Goal: Task Accomplishment & Management: Manage account settings

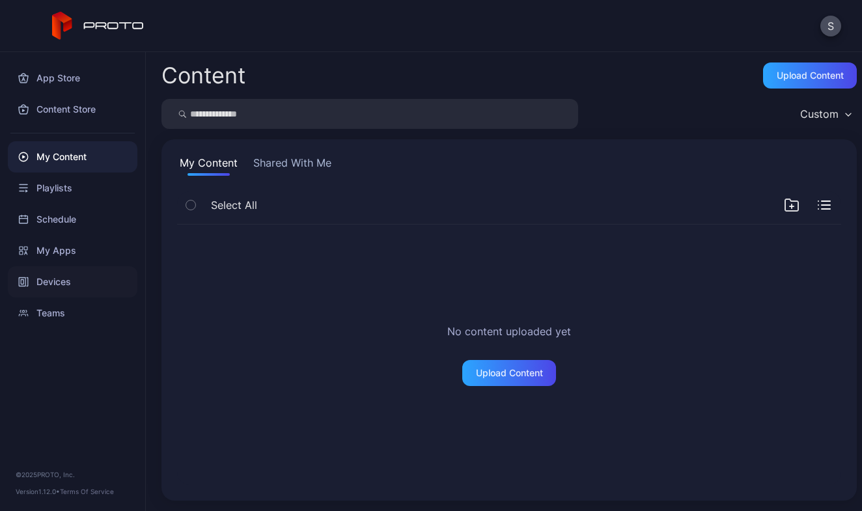
click at [63, 284] on div "Devices" at bounding box center [73, 281] width 130 height 31
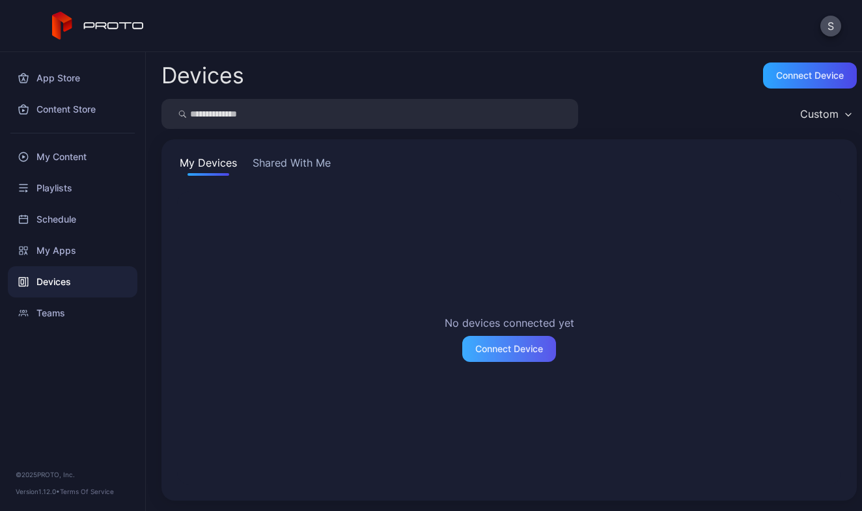
click at [485, 344] on div "Connect Device" at bounding box center [509, 349] width 68 height 10
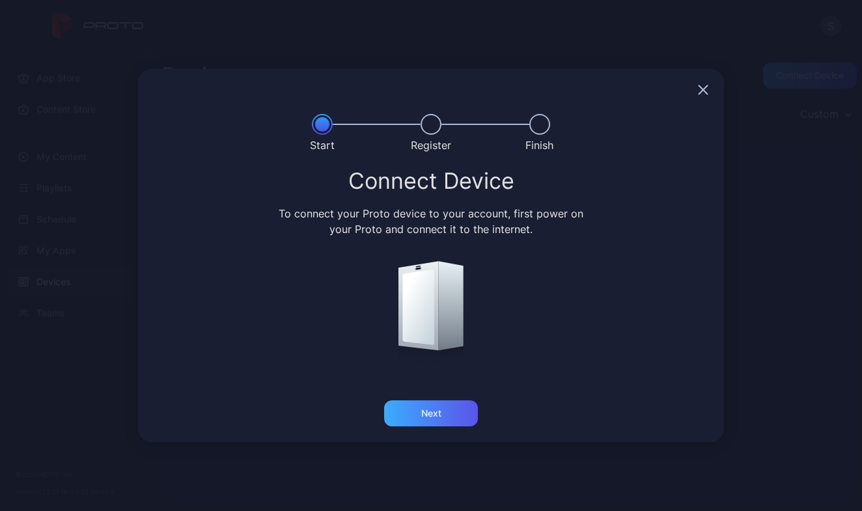
click at [429, 414] on div "Next" at bounding box center [431, 413] width 20 height 10
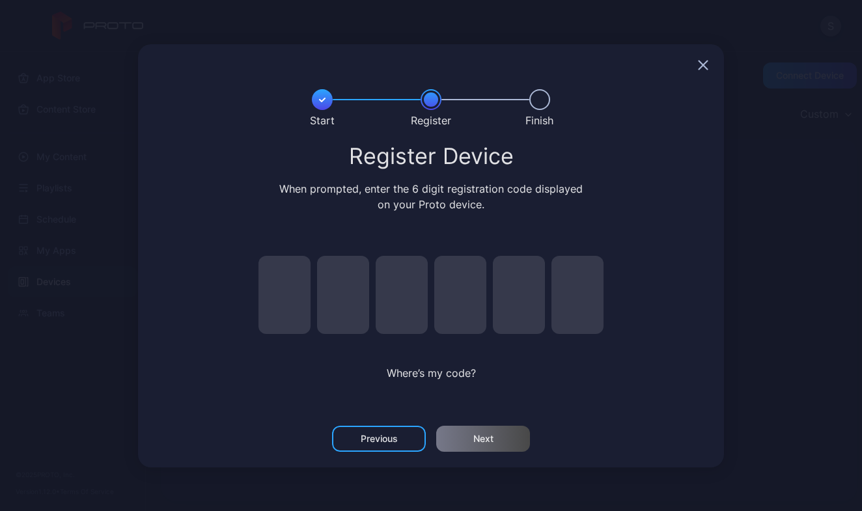
click at [278, 296] on input "pin code 1 of 6" at bounding box center [284, 295] width 52 height 78
type input "*"
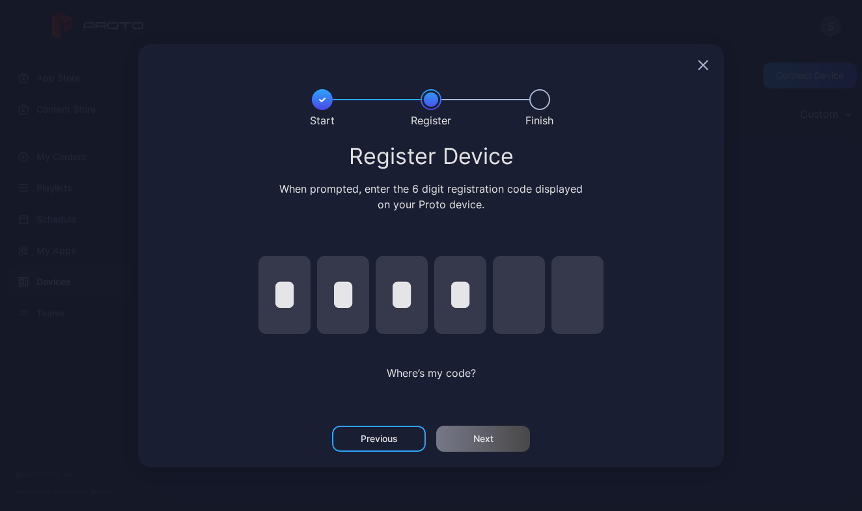
type input "*"
click at [464, 440] on div "Next" at bounding box center [483, 439] width 94 height 26
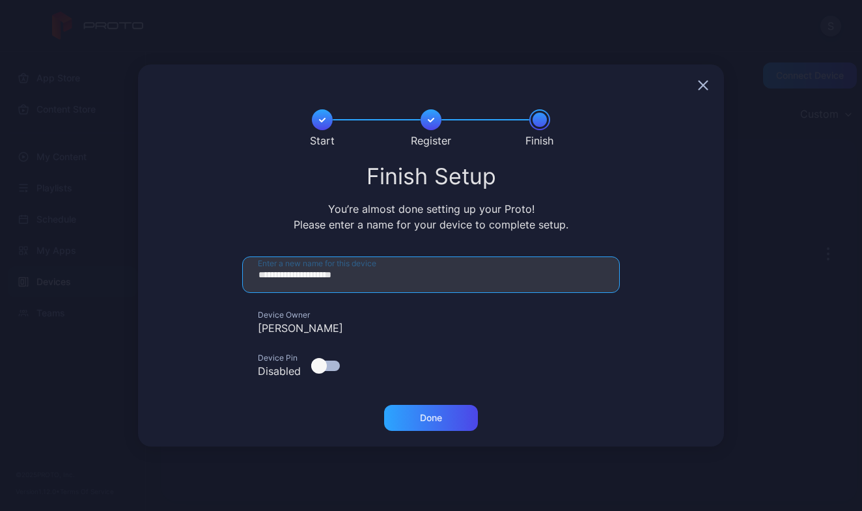
drag, startPoint x: 318, startPoint y: 278, endPoint x: 235, endPoint y: 272, distance: 82.9
click at [235, 272] on form "**********" at bounding box center [431, 323] width 555 height 133
type input "**********"
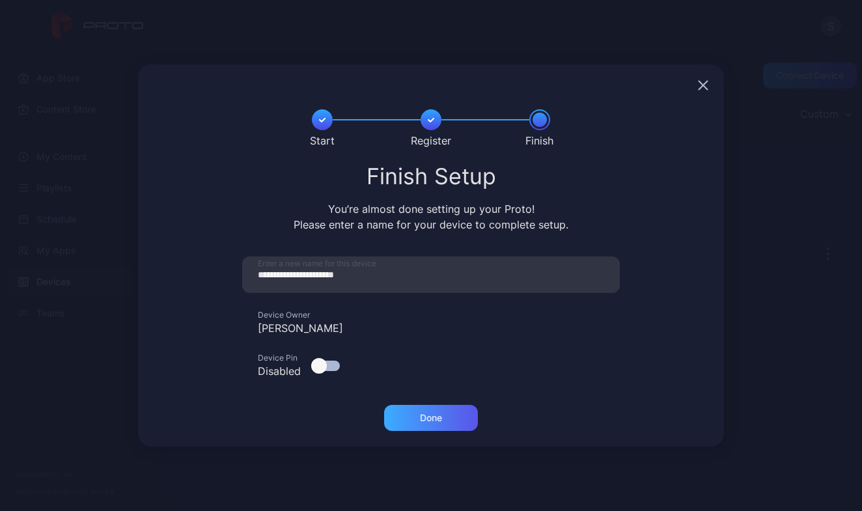
click at [427, 420] on div "Done" at bounding box center [431, 418] width 22 height 10
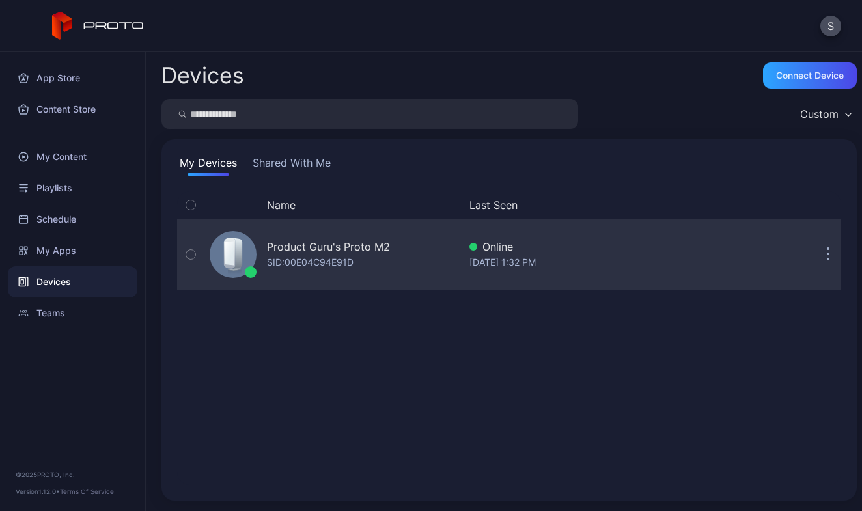
click at [342, 246] on div "Product Guru's Proto M2" at bounding box center [328, 247] width 123 height 16
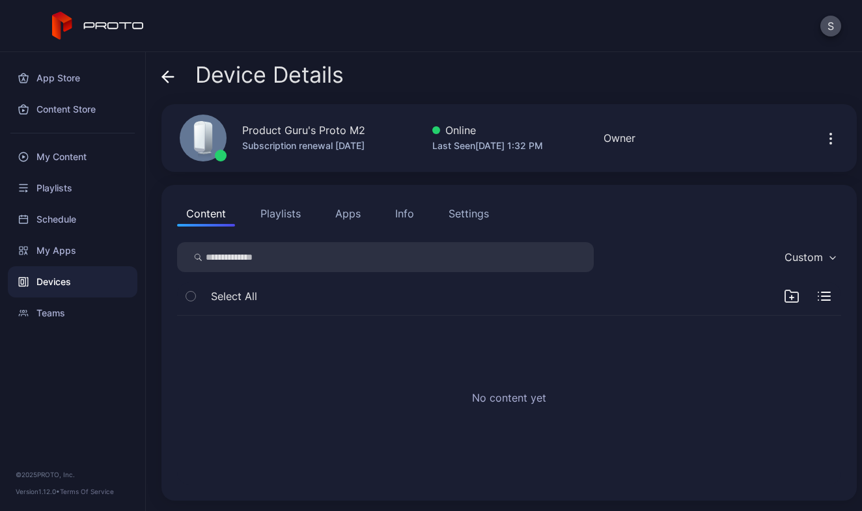
click at [466, 214] on div "Settings" at bounding box center [469, 214] width 40 height 16
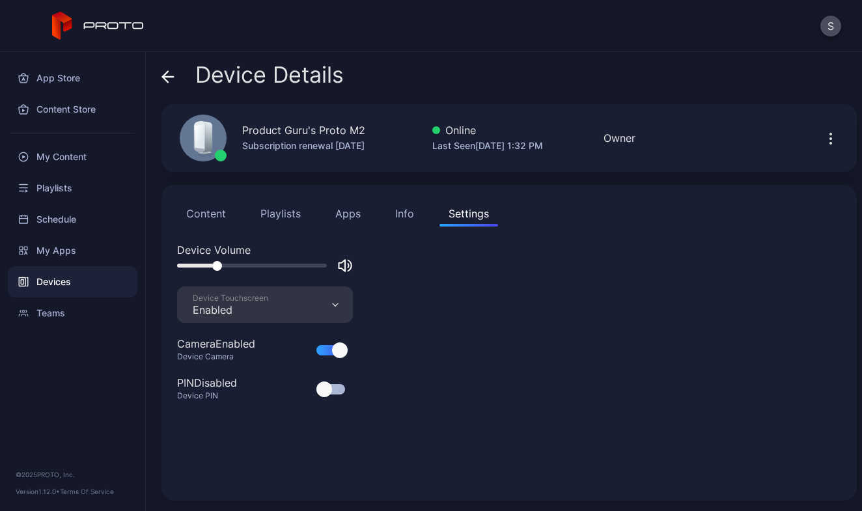
drag, startPoint x: 246, startPoint y: 266, endPoint x: 216, endPoint y: 265, distance: 30.0
click at [216, 265] on div at bounding box center [217, 266] width 10 height 10
click at [397, 215] on div "Info" at bounding box center [404, 214] width 19 height 16
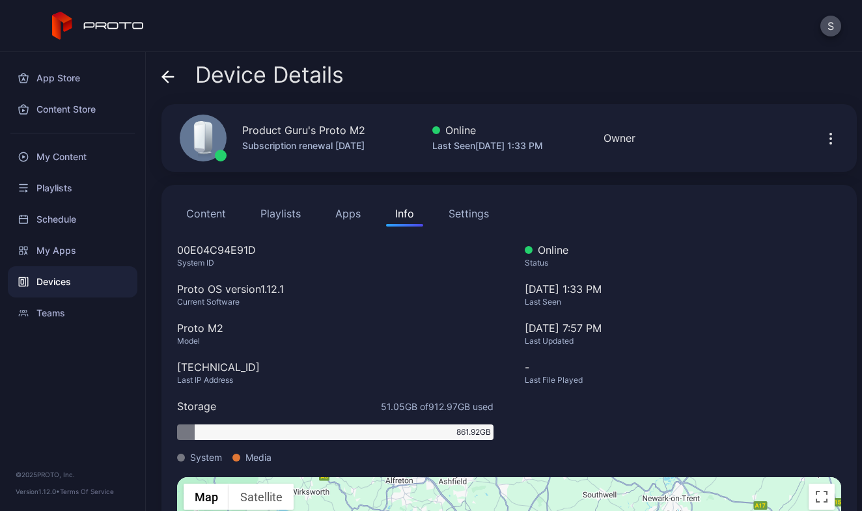
click at [348, 216] on button "Apps" at bounding box center [348, 214] width 44 height 26
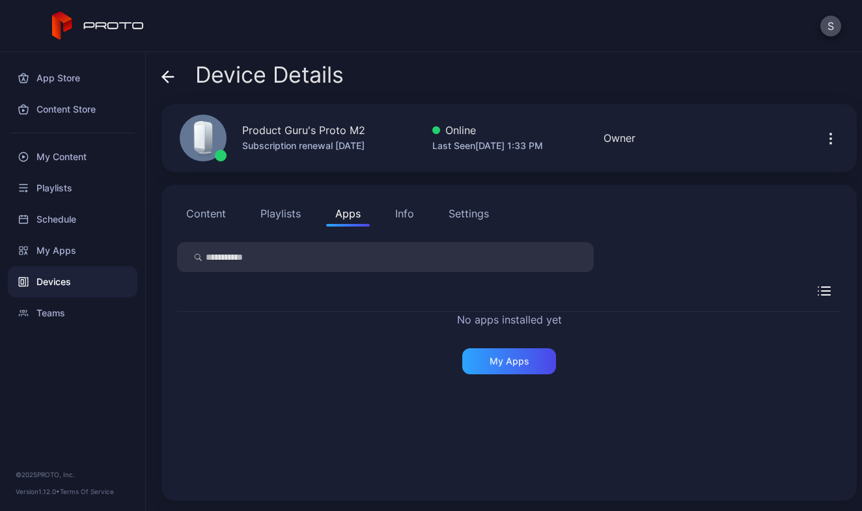
click at [281, 211] on button "Playlists" at bounding box center [280, 214] width 59 height 26
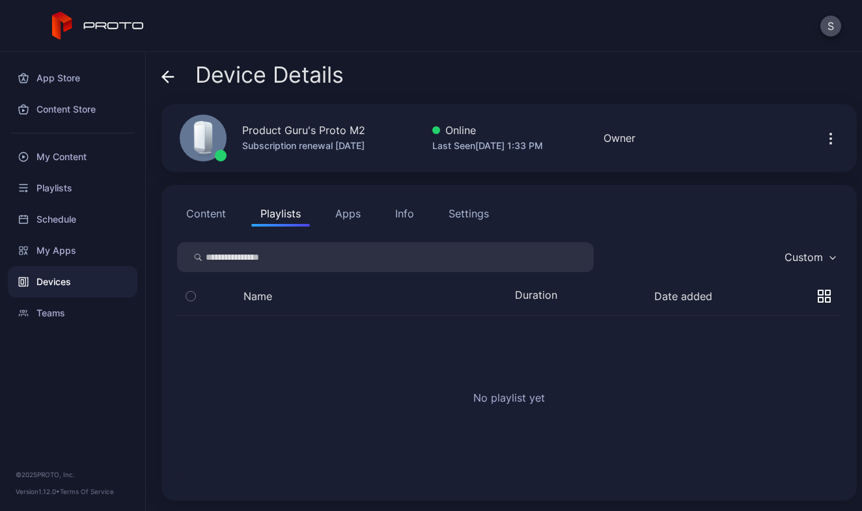
click at [217, 217] on button "Content" at bounding box center [206, 214] width 58 height 26
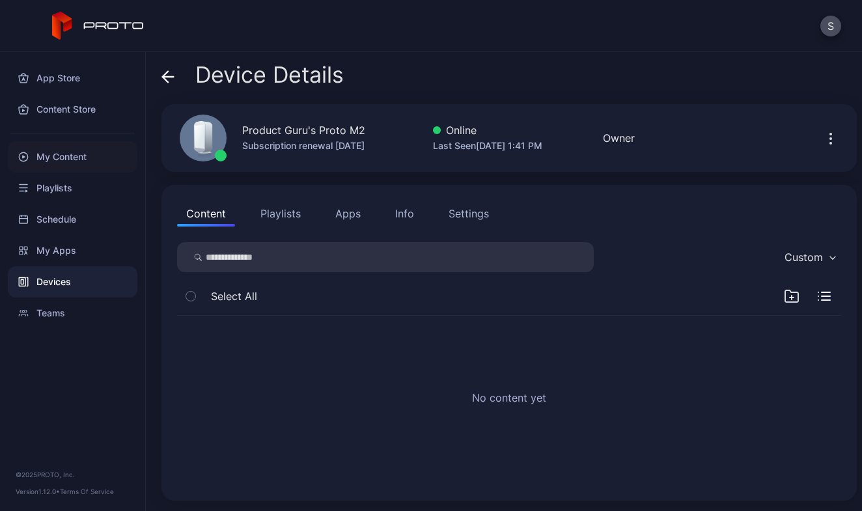
click at [61, 159] on div "My Content" at bounding box center [73, 156] width 130 height 31
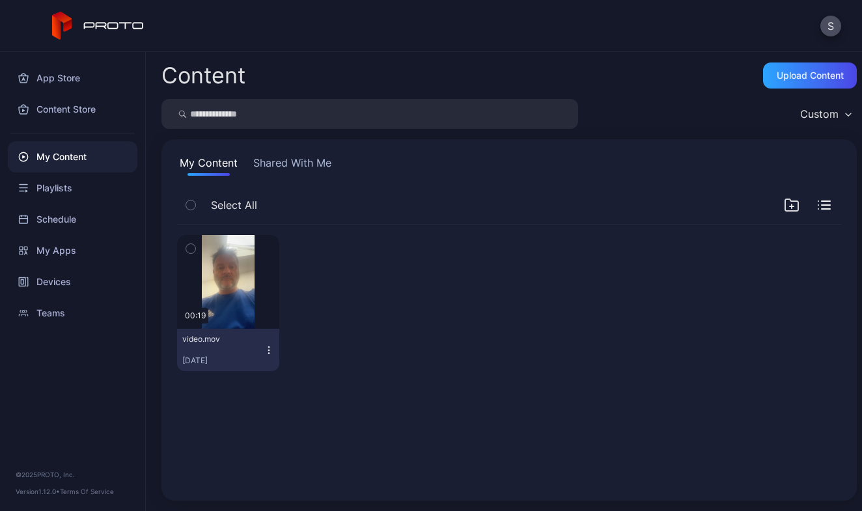
click at [191, 250] on icon "button" at bounding box center [190, 249] width 9 height 14
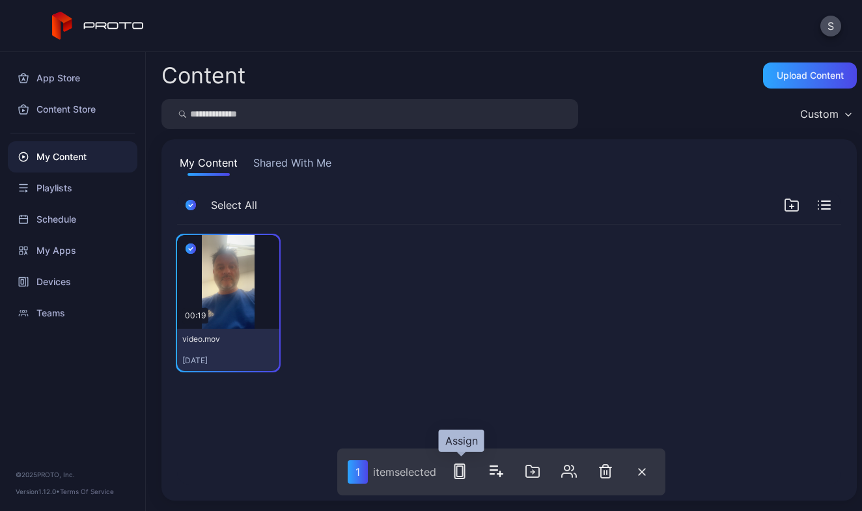
click at [454, 468] on icon "button" at bounding box center [460, 472] width 16 height 16
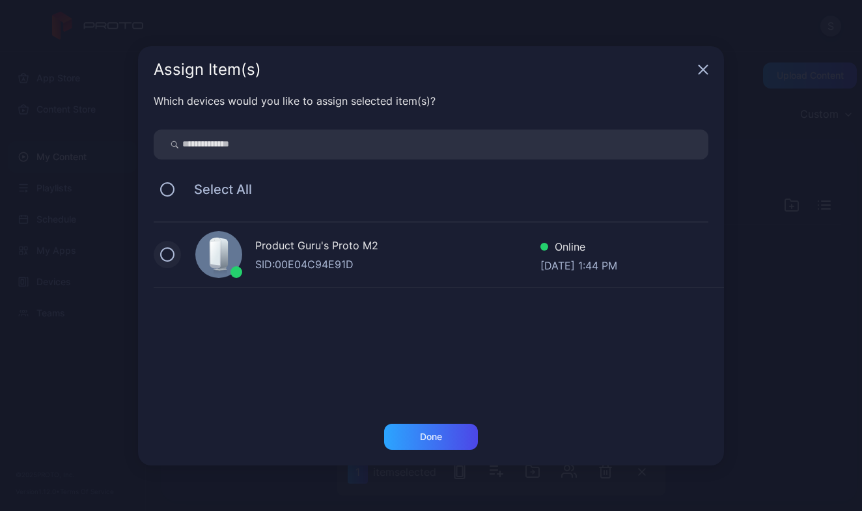
click at [163, 258] on button at bounding box center [167, 254] width 14 height 14
click at [432, 443] on div "Done" at bounding box center [431, 437] width 94 height 26
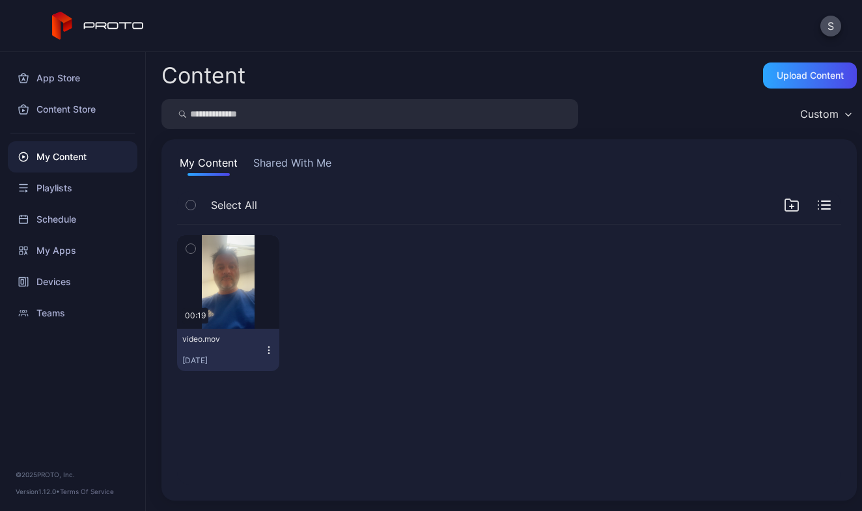
click at [270, 165] on button "Shared With Me" at bounding box center [292, 165] width 83 height 21
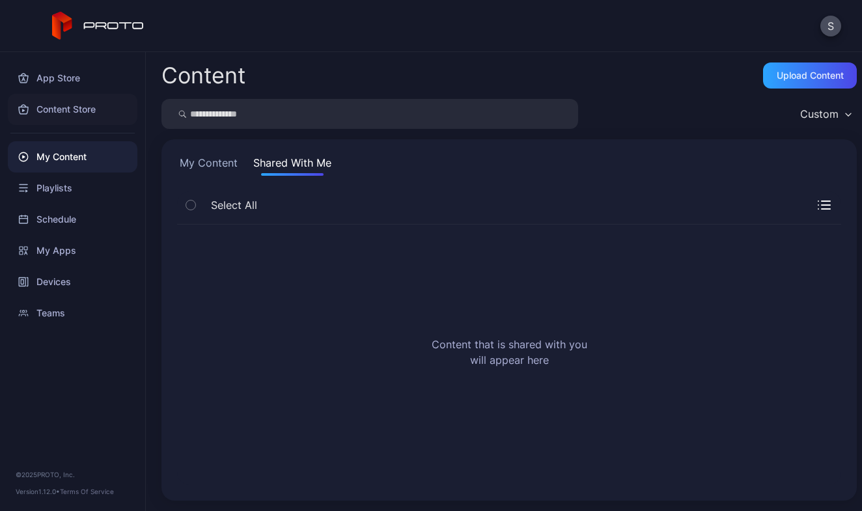
click at [57, 107] on div "Content Store" at bounding box center [73, 109] width 130 height 31
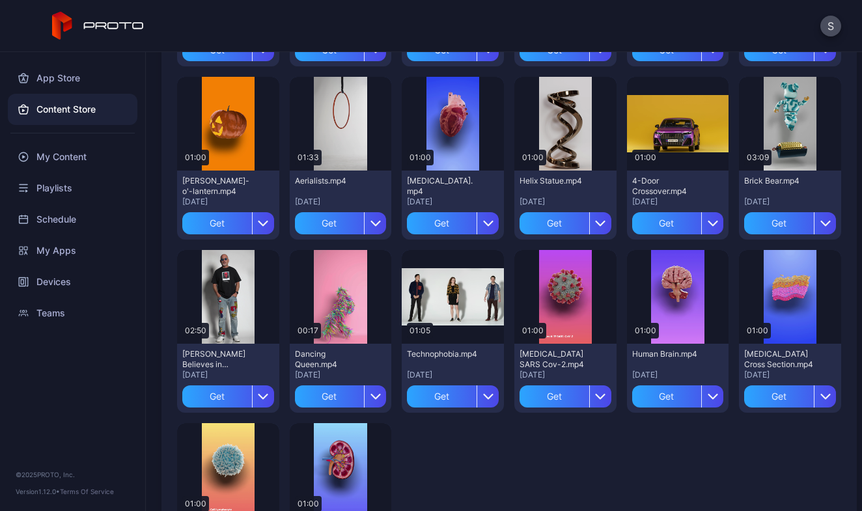
scroll to position [309, 0]
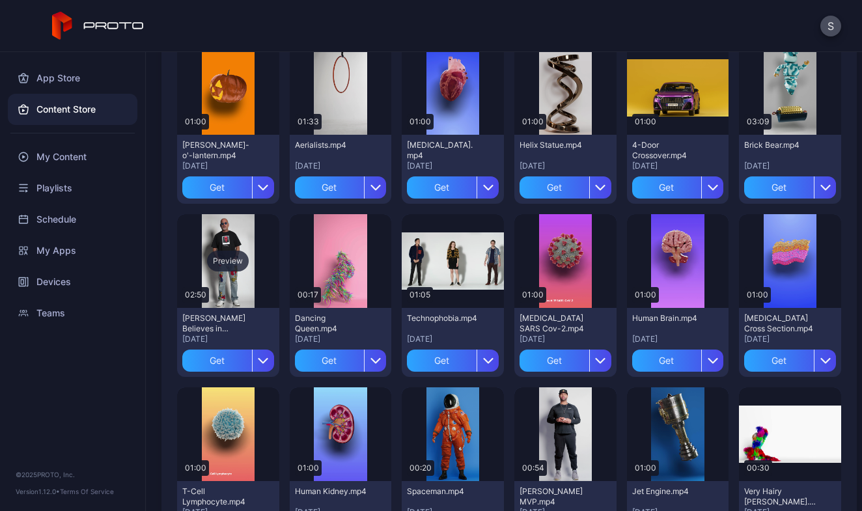
click at [226, 259] on div "Preview" at bounding box center [228, 261] width 42 height 21
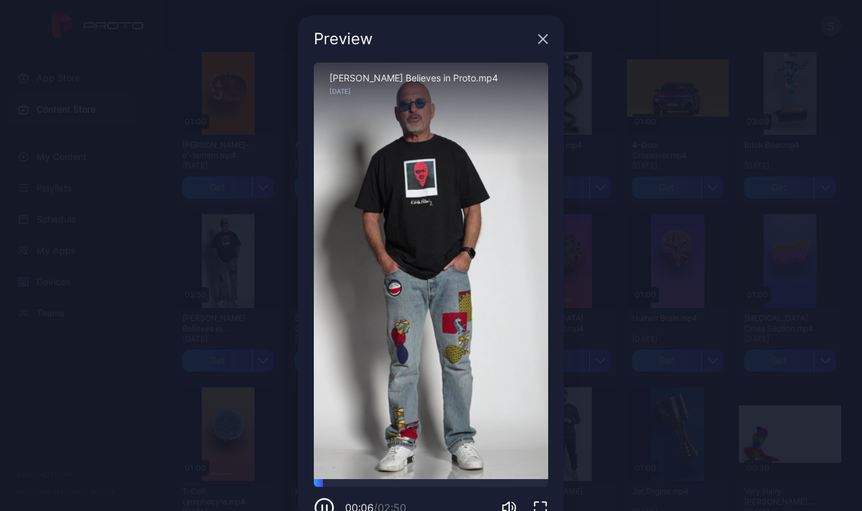
scroll to position [18, 0]
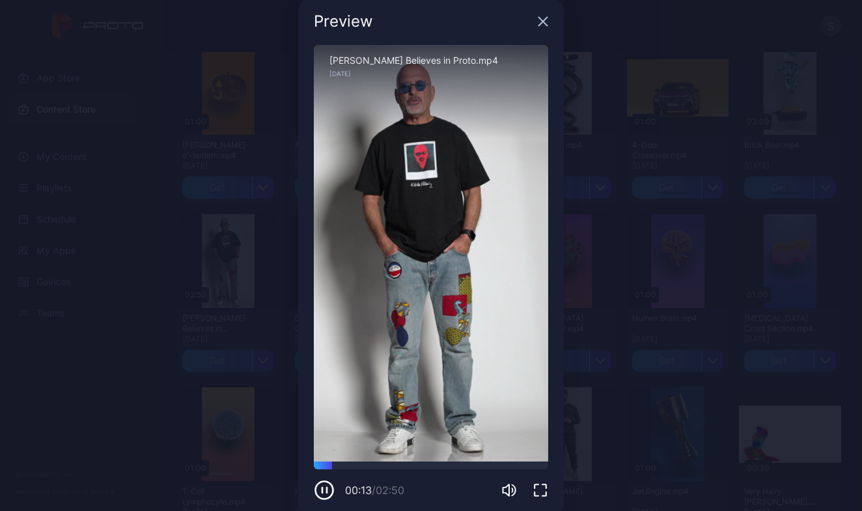
click at [535, 27] on div "Preview" at bounding box center [431, 21] width 266 height 47
click at [538, 25] on icon "button" at bounding box center [543, 21] width 10 height 10
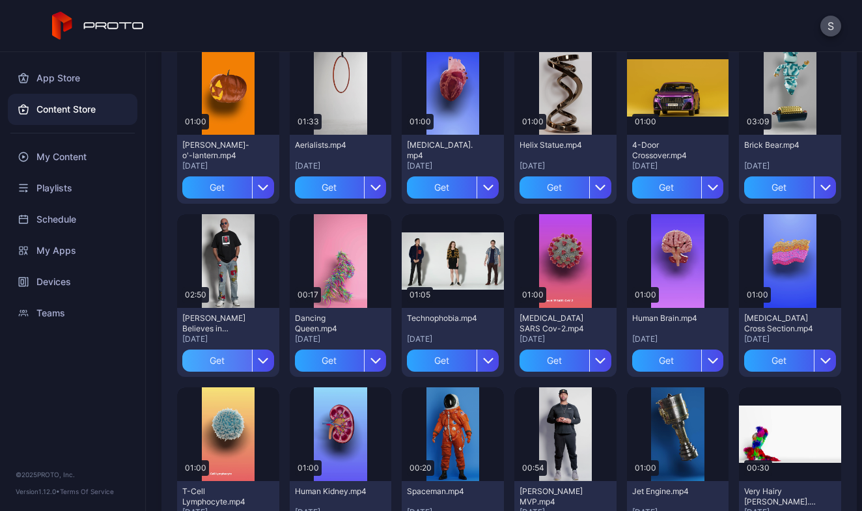
click at [205, 355] on div "Get" at bounding box center [217, 361] width 70 height 22
click at [658, 188] on div "Get" at bounding box center [667, 187] width 70 height 22
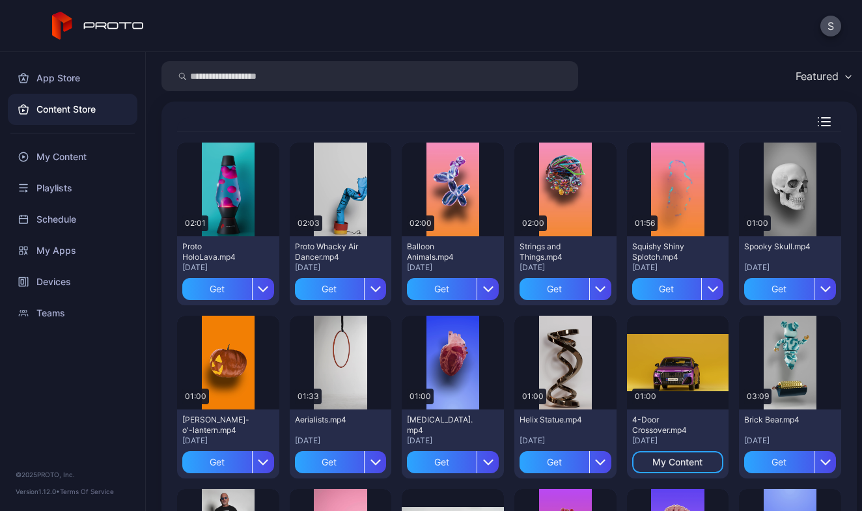
scroll to position [28, 0]
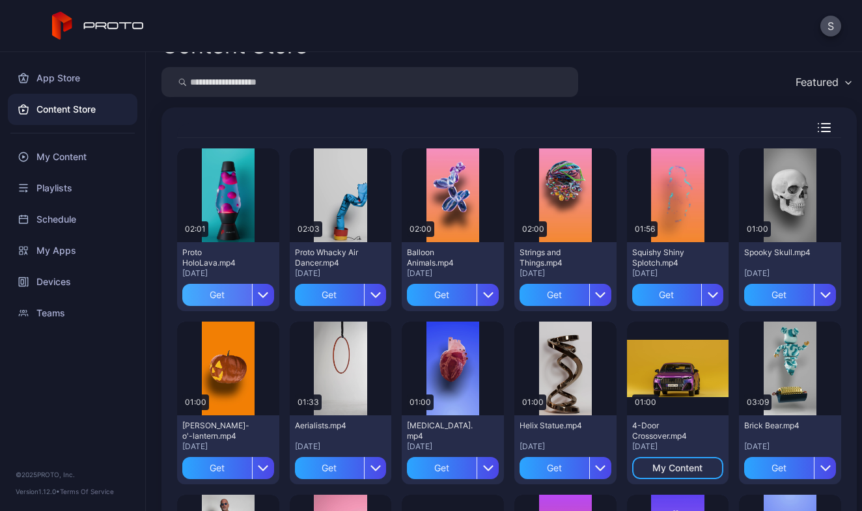
click at [226, 298] on div "Get" at bounding box center [217, 295] width 70 height 22
click at [48, 162] on div "My Content" at bounding box center [73, 156] width 130 height 31
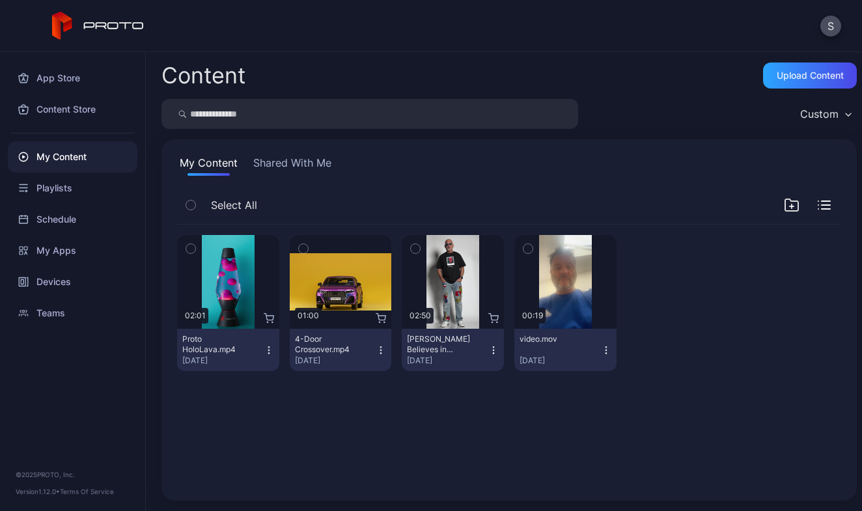
click at [192, 211] on icon "button" at bounding box center [190, 205] width 9 height 14
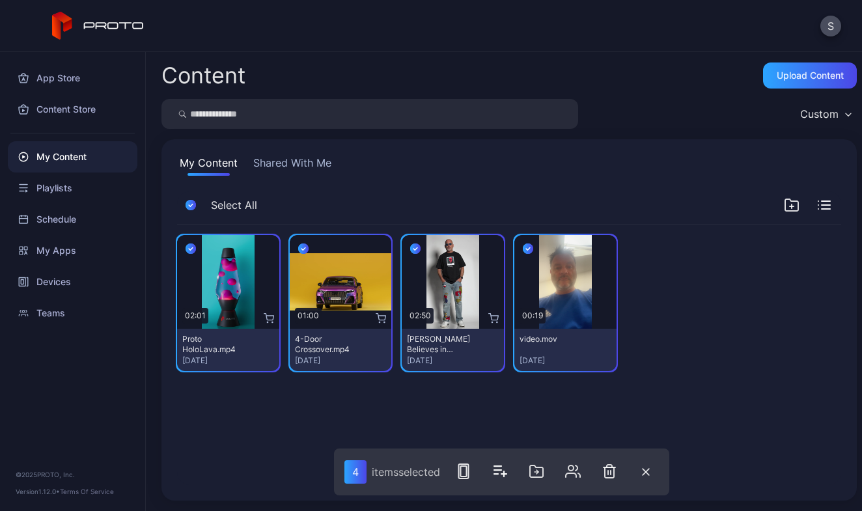
click at [526, 248] on icon "button" at bounding box center [528, 249] width 4 height 3
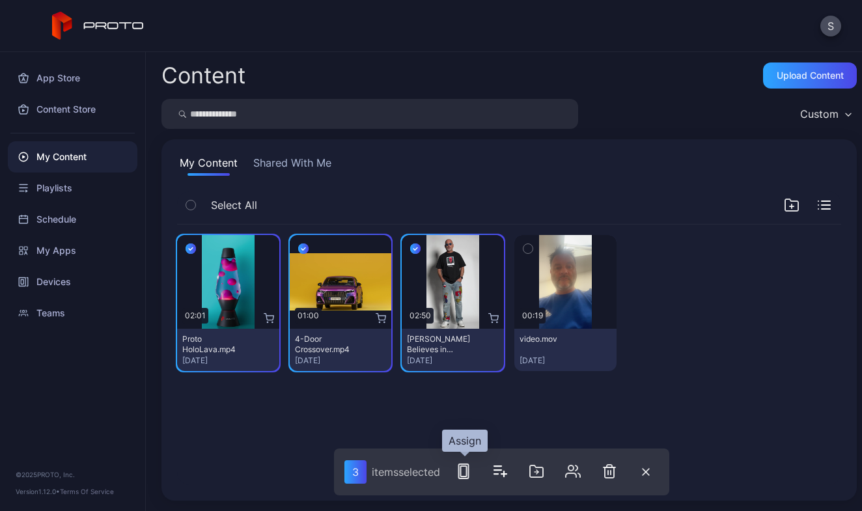
click at [462, 475] on rect "button" at bounding box center [463, 471] width 6 height 10
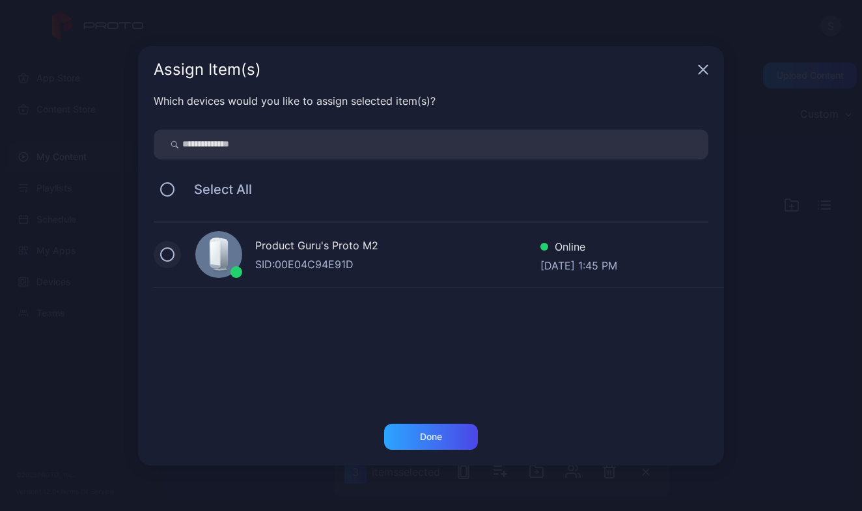
click at [166, 260] on button at bounding box center [167, 254] width 14 height 14
click at [434, 438] on div "Done" at bounding box center [431, 437] width 22 height 10
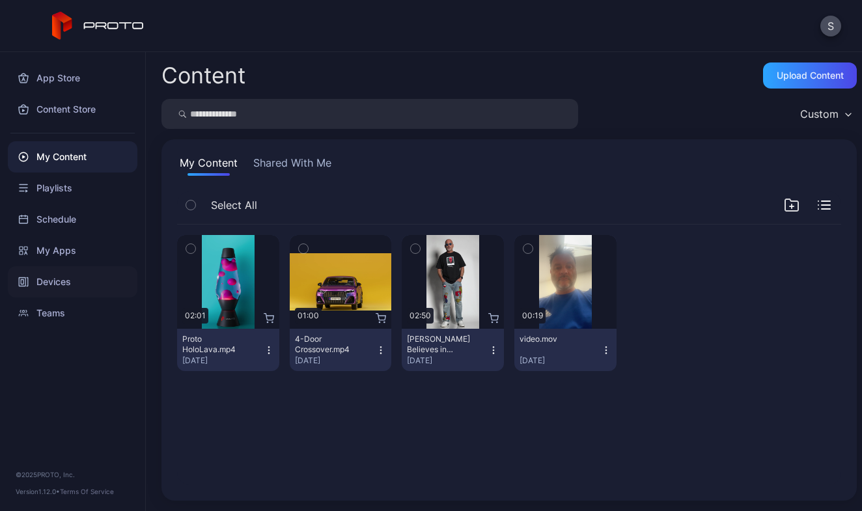
click at [61, 280] on div "Devices" at bounding box center [73, 281] width 130 height 31
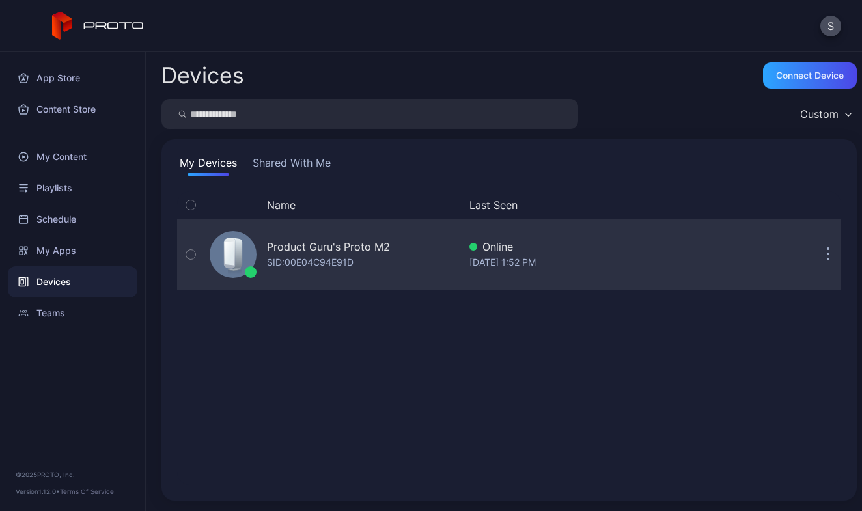
click at [290, 250] on div "Product Guru's Proto M2" at bounding box center [328, 247] width 123 height 16
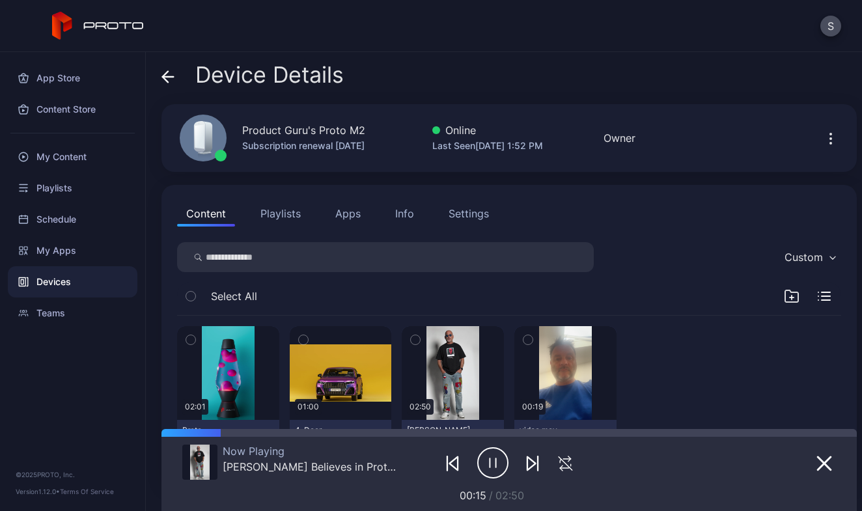
click at [456, 210] on div "Settings" at bounding box center [469, 214] width 40 height 16
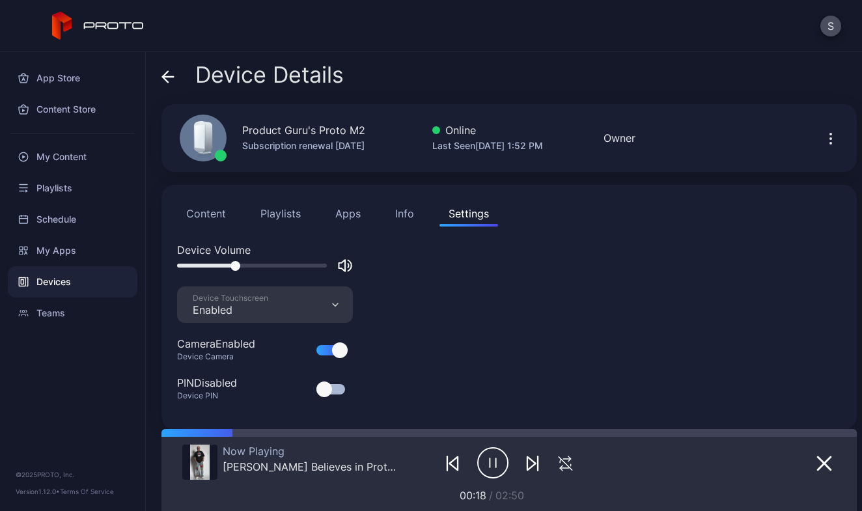
drag, startPoint x: 216, startPoint y: 268, endPoint x: 236, endPoint y: 267, distance: 20.2
click at [236, 267] on div at bounding box center [235, 266] width 10 height 10
click at [236, 268] on div at bounding box center [235, 266] width 10 height 10
